Goal: Transaction & Acquisition: Book appointment/travel/reservation

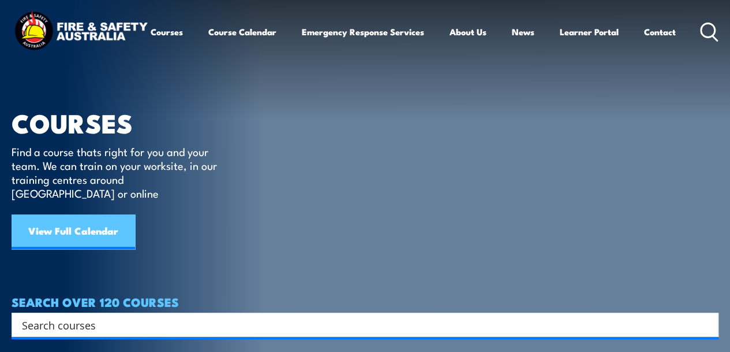
click at [108, 225] on link "View Full Calendar" at bounding box center [74, 231] width 124 height 35
click at [102, 219] on link "View Full Calendar" at bounding box center [74, 231] width 124 height 35
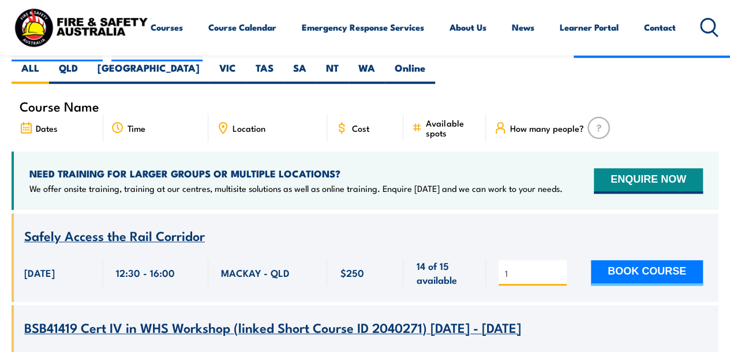
type input "1"
click at [560, 267] on input "1" at bounding box center [534, 273] width 58 height 12
click at [624, 260] on button "BOOK COURSE" at bounding box center [647, 272] width 112 height 25
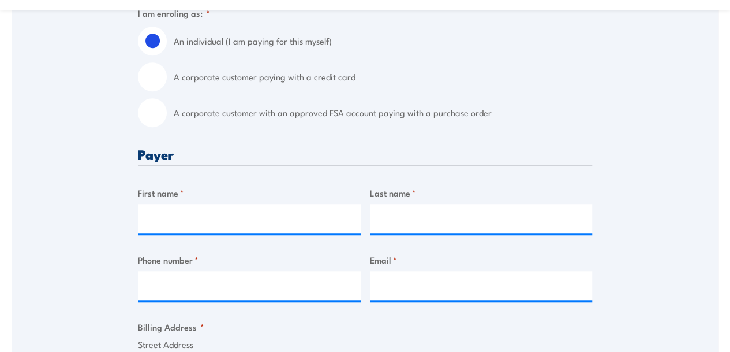
scroll to position [289, 0]
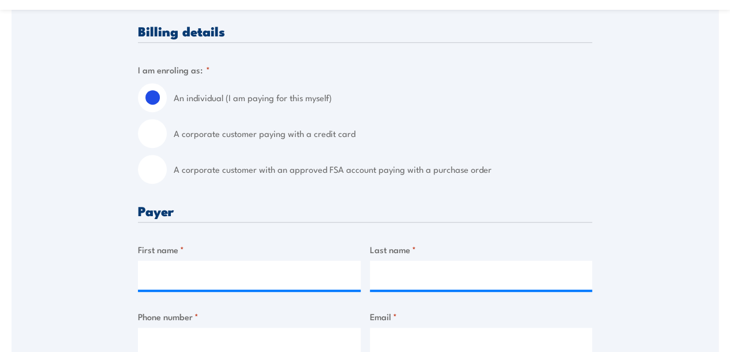
click at [154, 179] on input "A corporate customer with an approved FSA account paying with a purchase order" at bounding box center [152, 169] width 29 height 29
radio input "true"
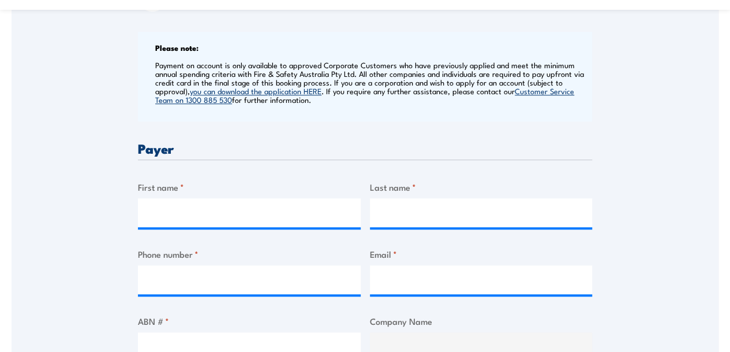
scroll to position [462, 0]
